Goal: Check status: Check status

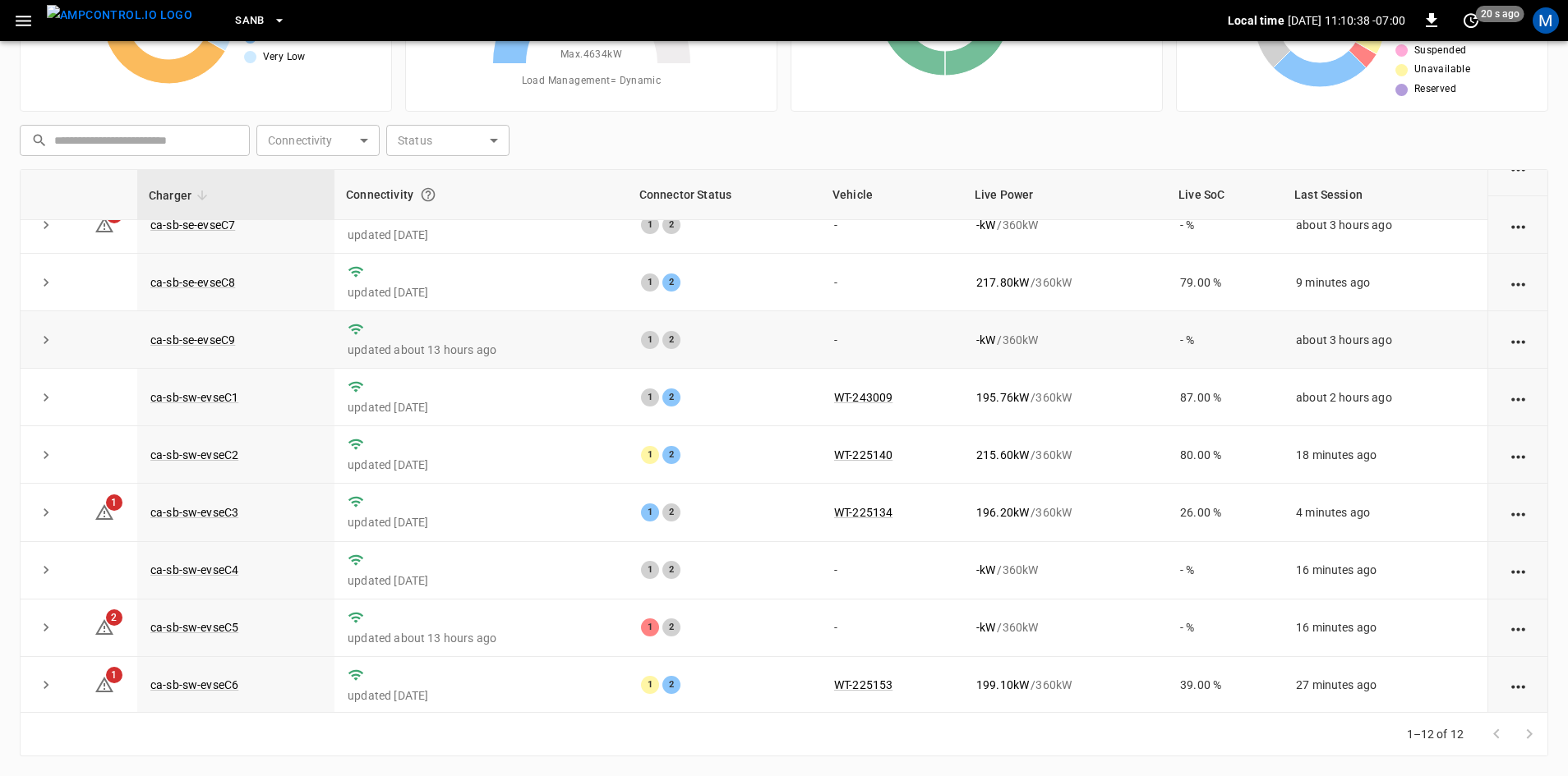
scroll to position [208, 0]
click at [213, 626] on link "ca-sb-sw-evseC5" at bounding box center [195, 625] width 95 height 20
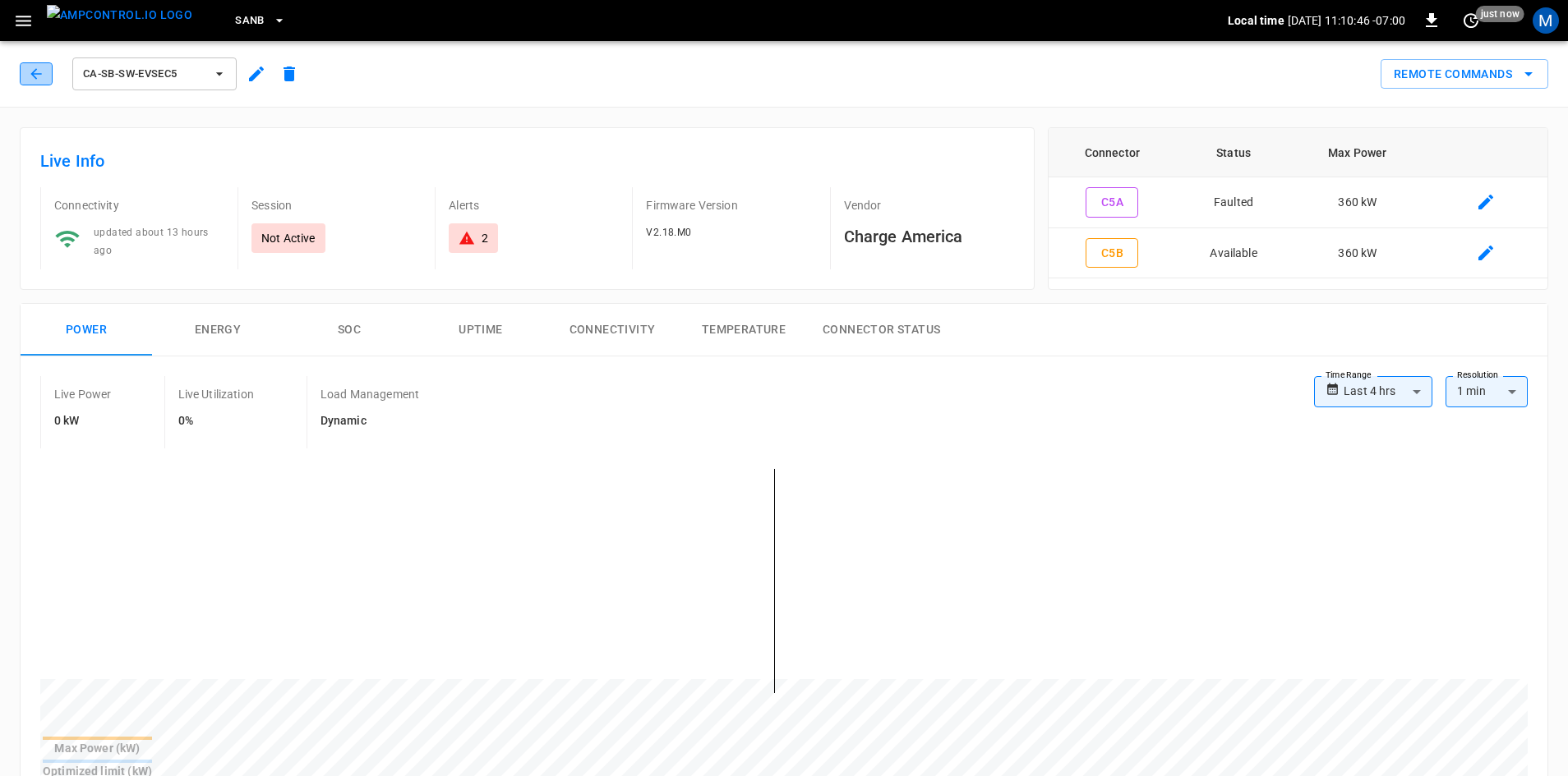
click at [34, 70] on icon "button" at bounding box center [35, 73] width 16 height 16
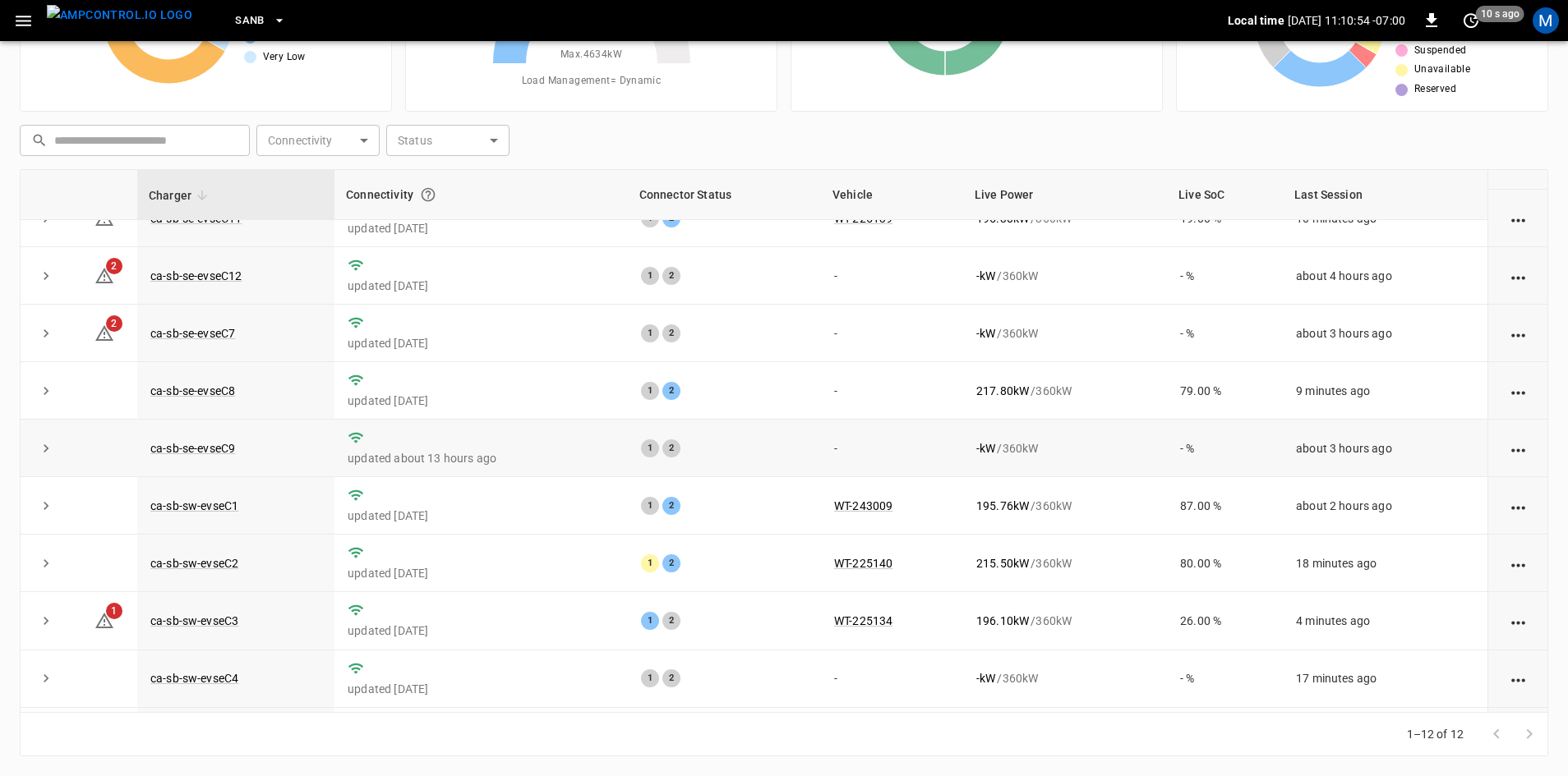
scroll to position [164, 0]
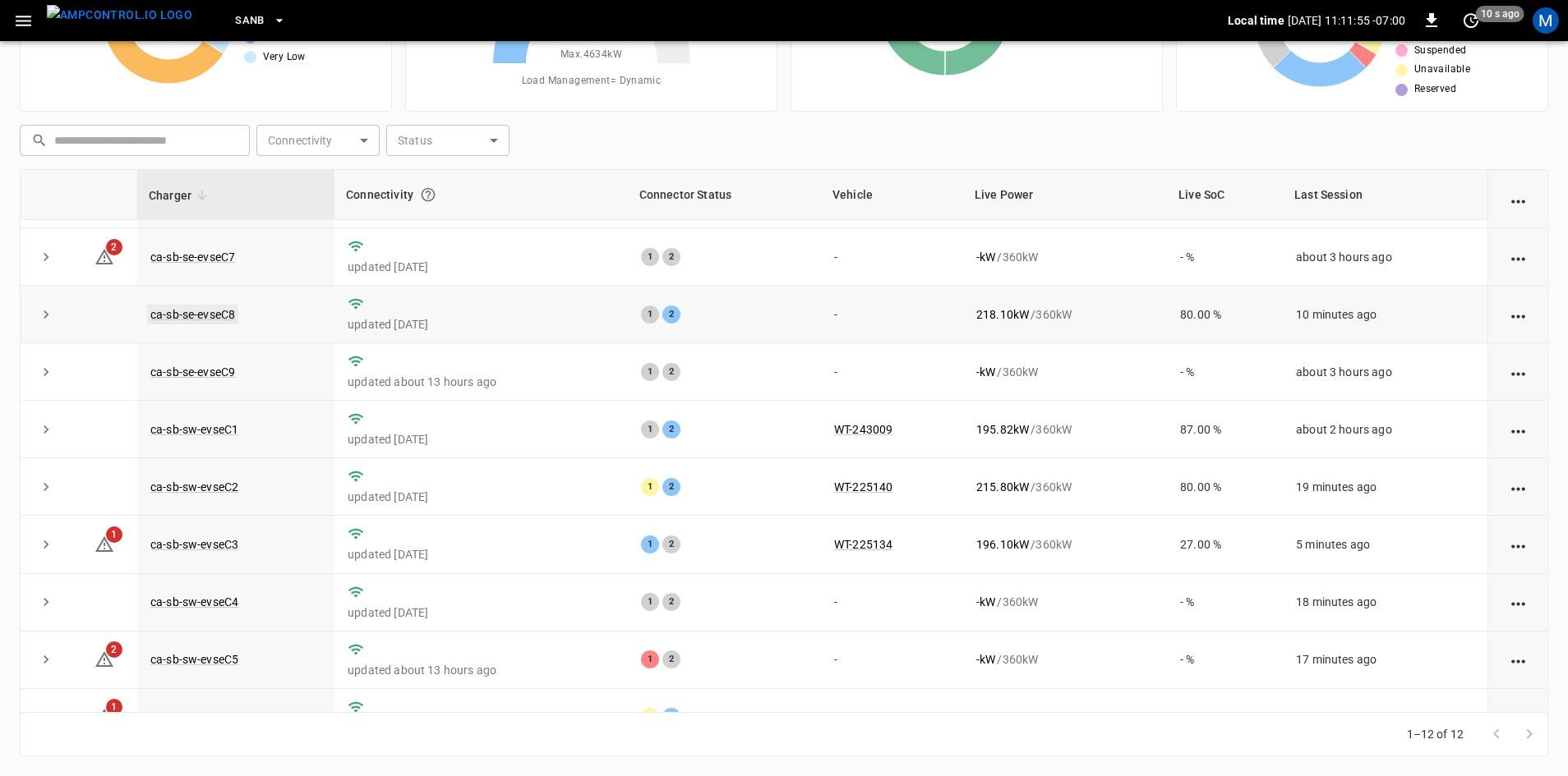
click at [187, 311] on link "ca-sb-se-evseC8" at bounding box center [193, 314] width 91 height 20
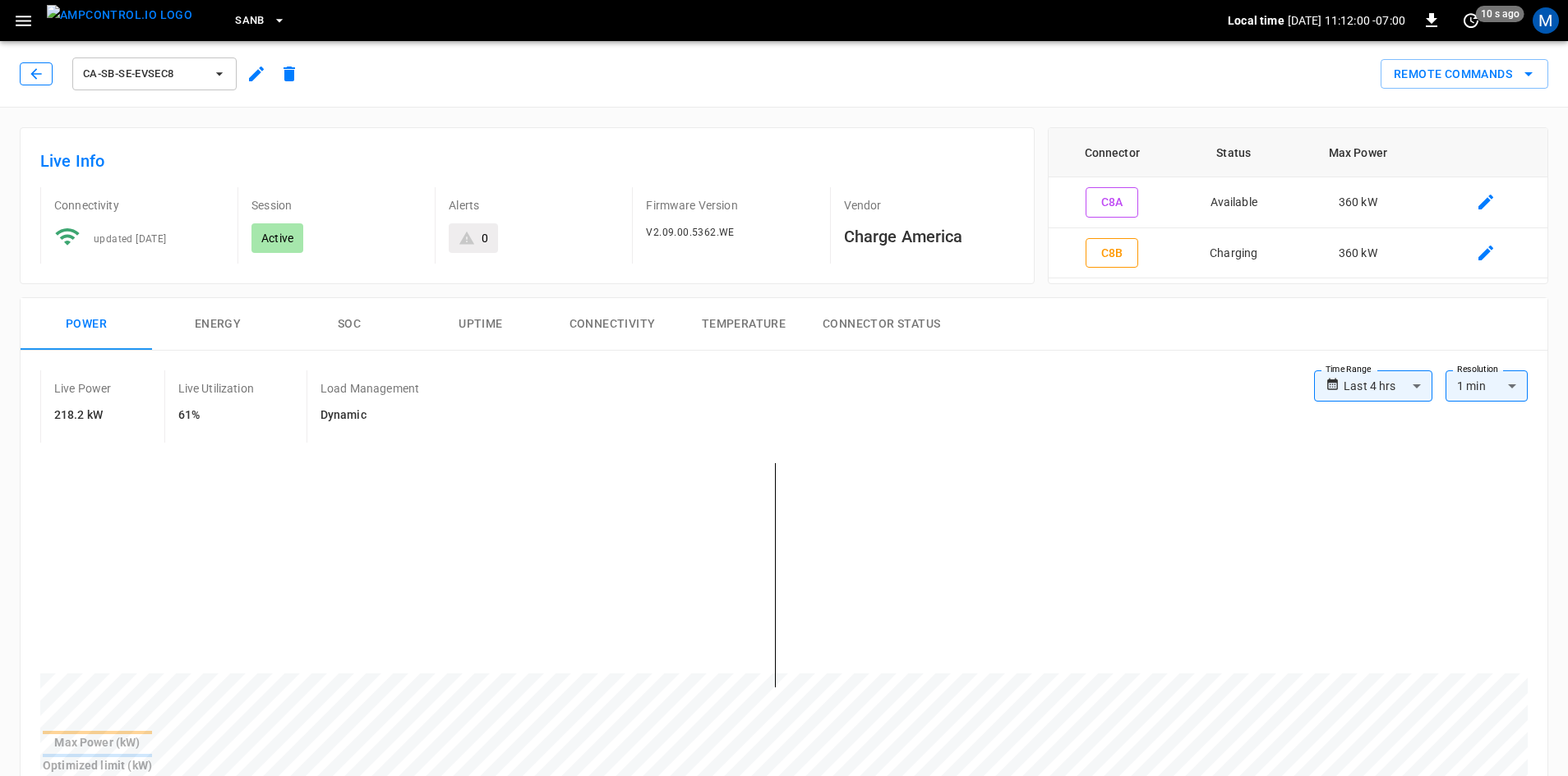
click at [29, 83] on button "button" at bounding box center [36, 74] width 33 height 23
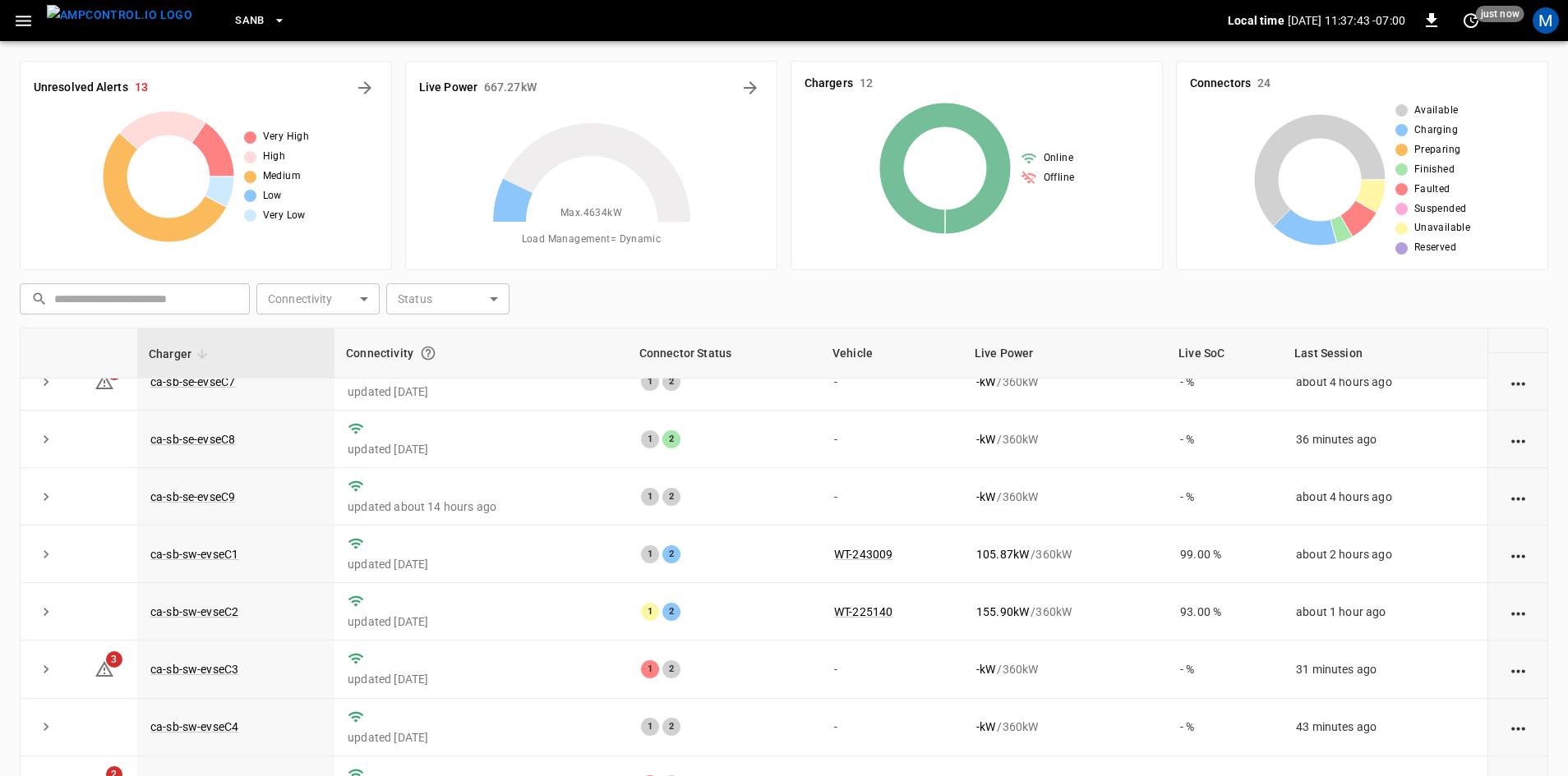
scroll to position [208, 0]
